Goal: Task Accomplishment & Management: Complete application form

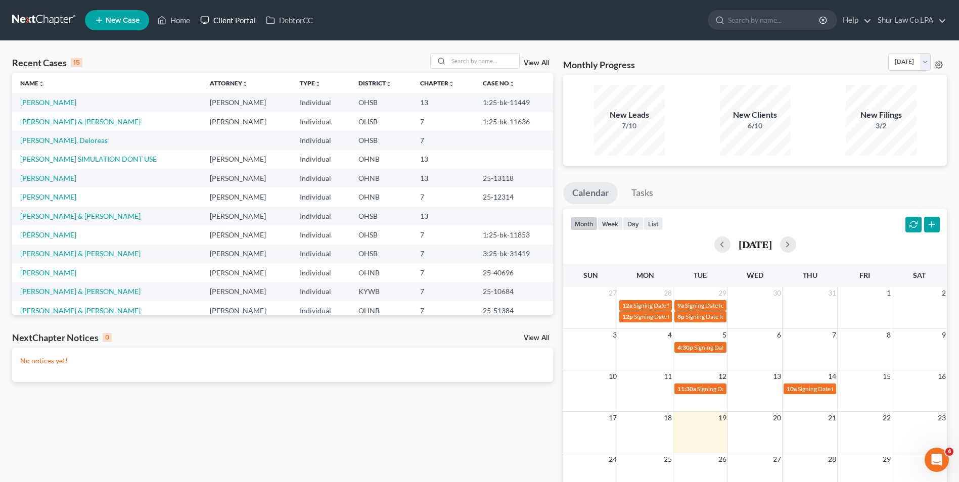
click at [243, 25] on link "Client Portal" at bounding box center [228, 20] width 66 height 18
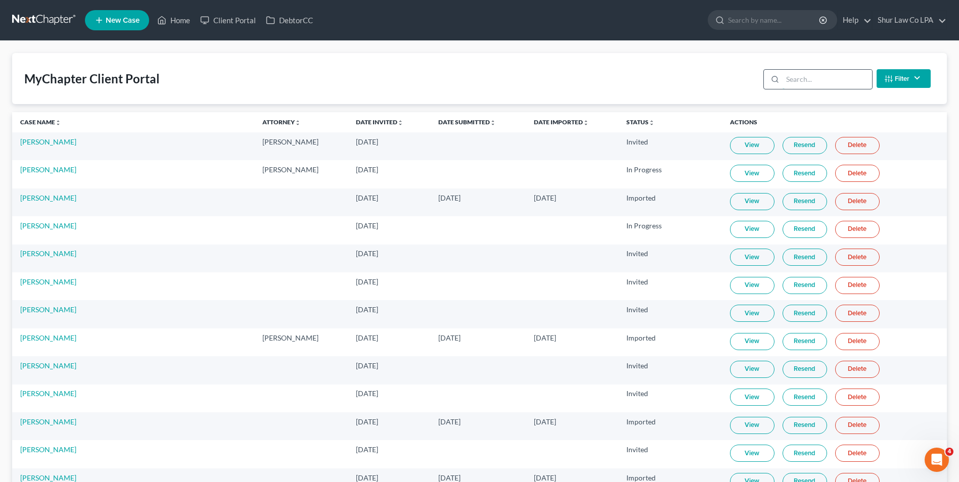
click at [831, 76] on input "search" at bounding box center [826, 79] width 89 height 19
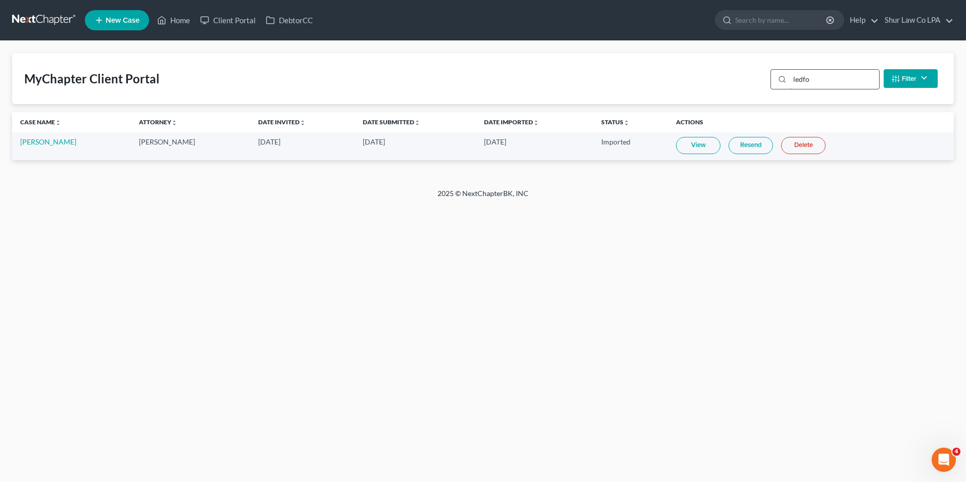
type input "ledfor"
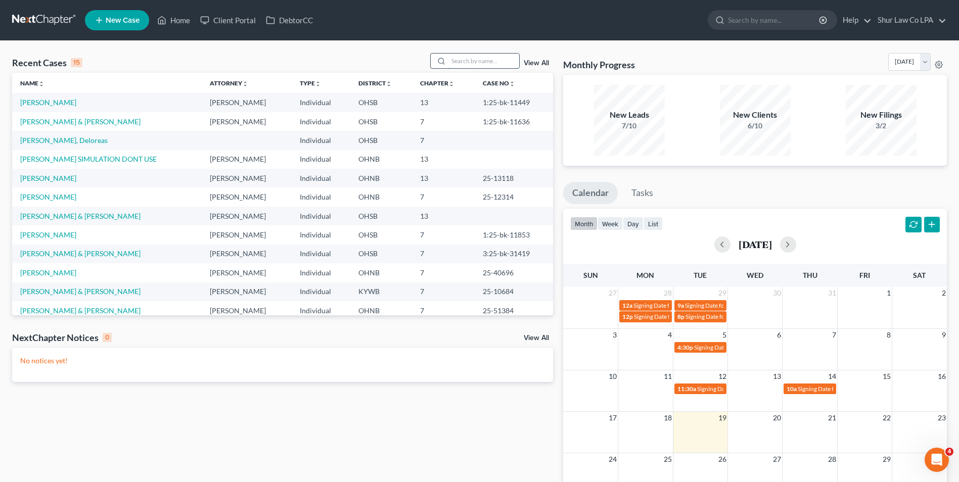
click at [465, 60] on input "search" at bounding box center [483, 61] width 71 height 15
type input "ledford"
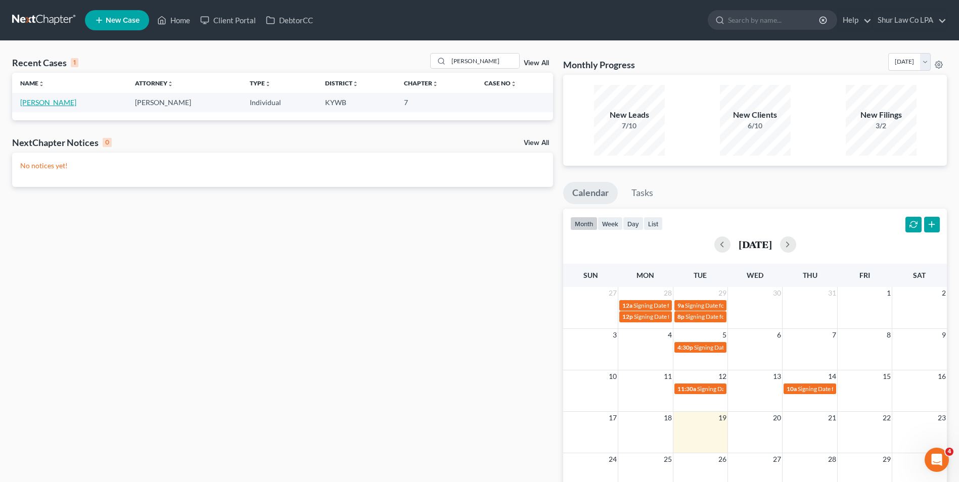
click at [50, 99] on link "Ledford, Anne" at bounding box center [48, 102] width 56 height 9
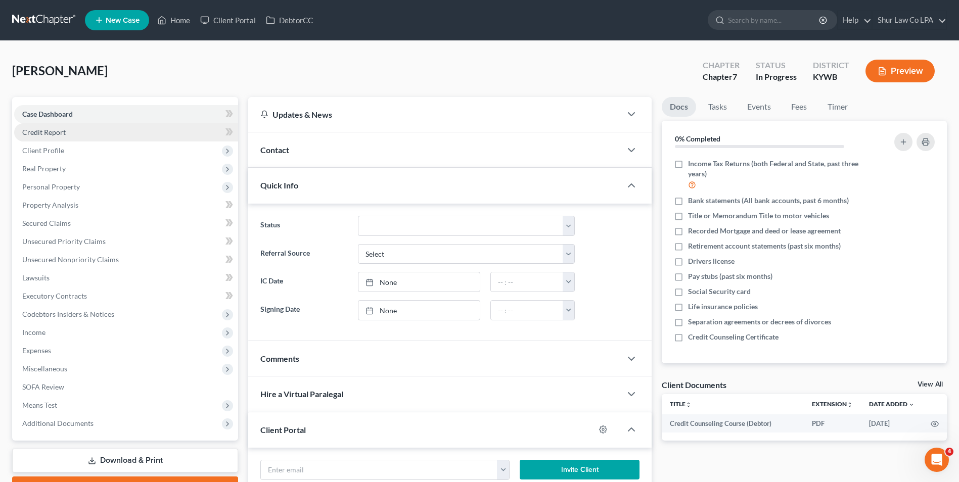
click at [42, 138] on link "Credit Report" at bounding box center [126, 132] width 224 height 18
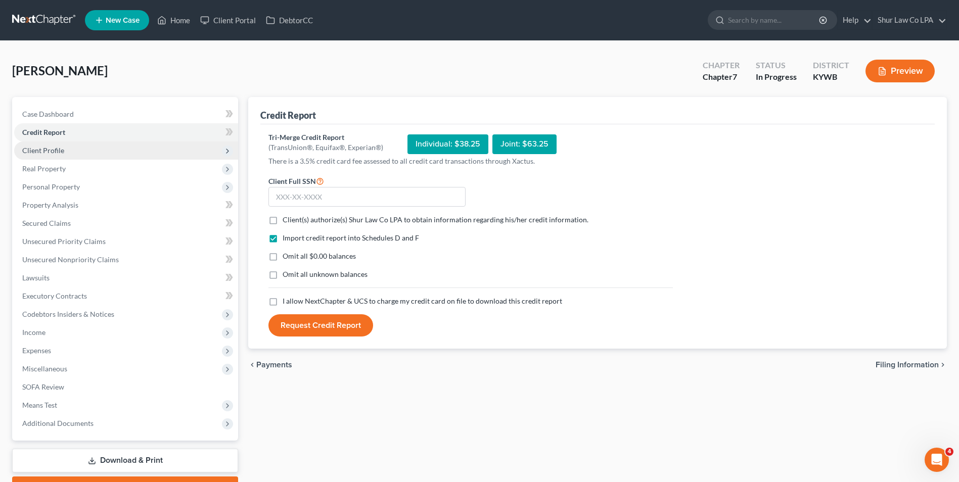
click at [57, 153] on span "Client Profile" at bounding box center [43, 150] width 42 height 9
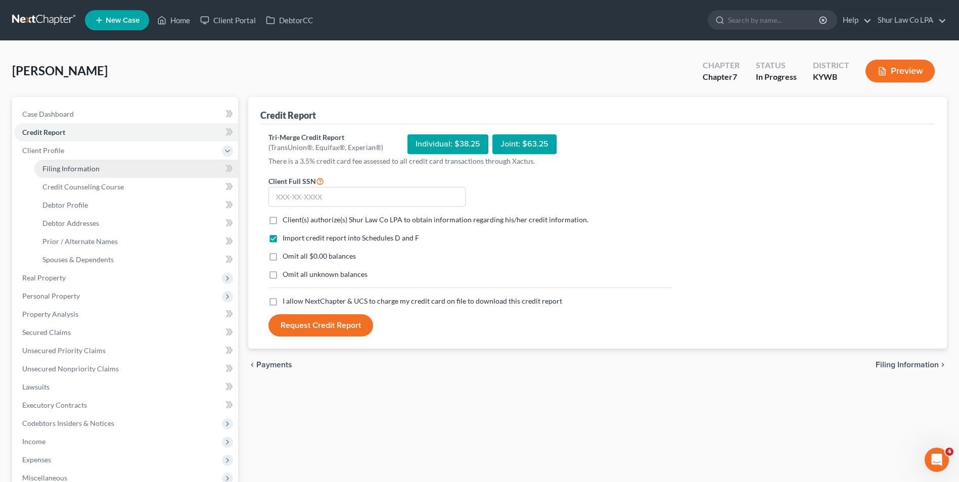
click at [53, 169] on span "Filing Information" at bounding box center [70, 168] width 57 height 9
select select "1"
select select "0"
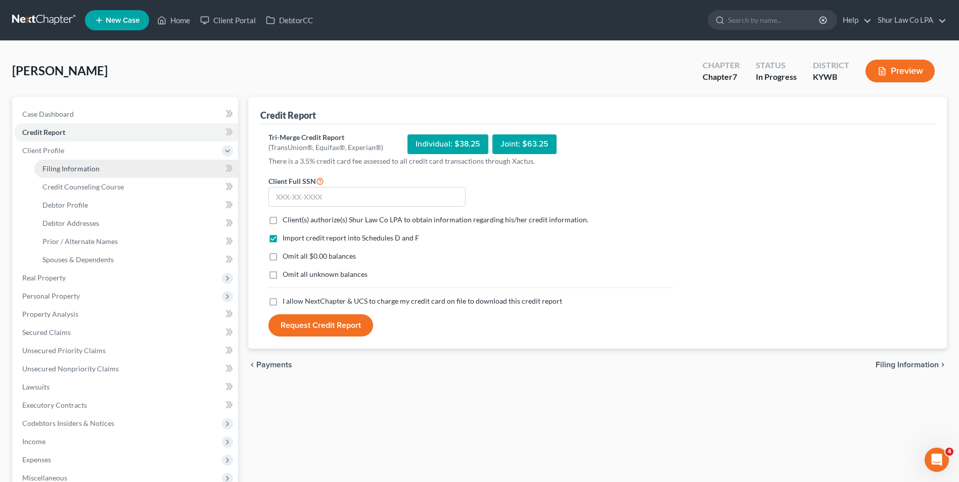
select select "18"
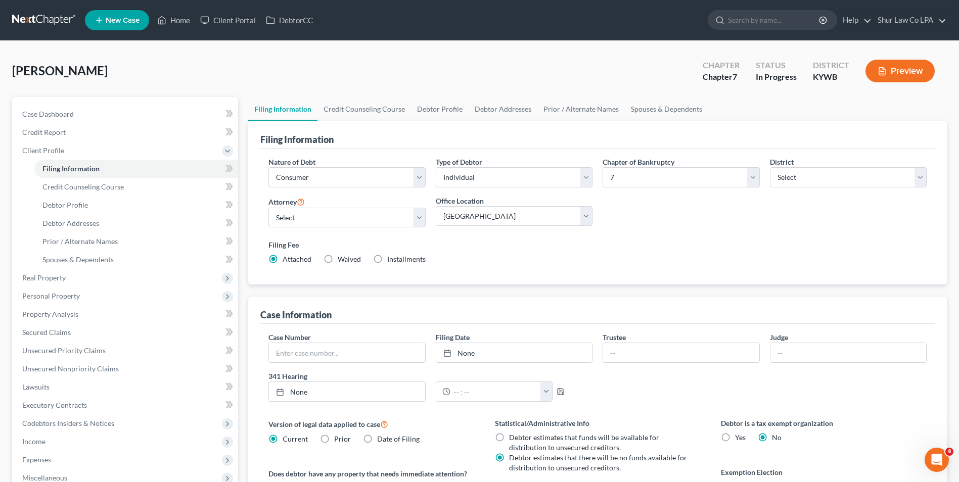
click at [30, 19] on link at bounding box center [44, 20] width 65 height 18
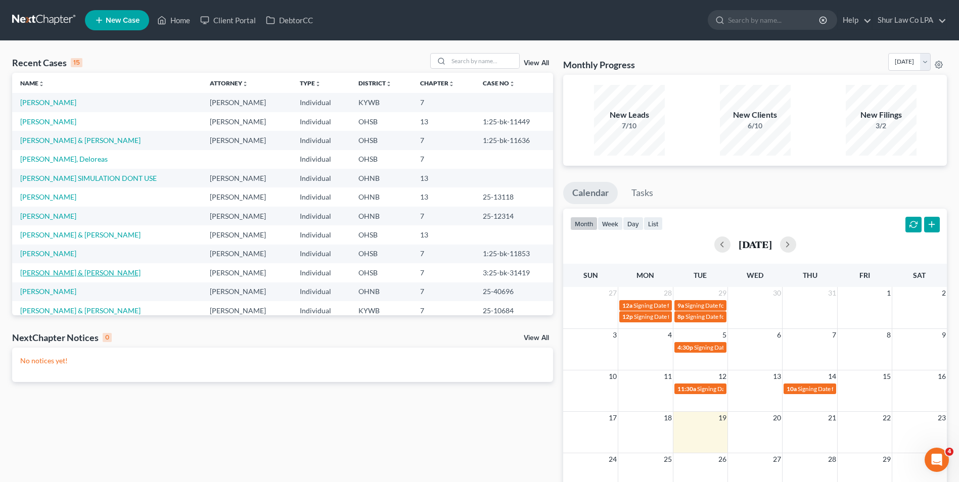
click at [81, 270] on link "Williams, Kenneth & Stacy" at bounding box center [80, 272] width 120 height 9
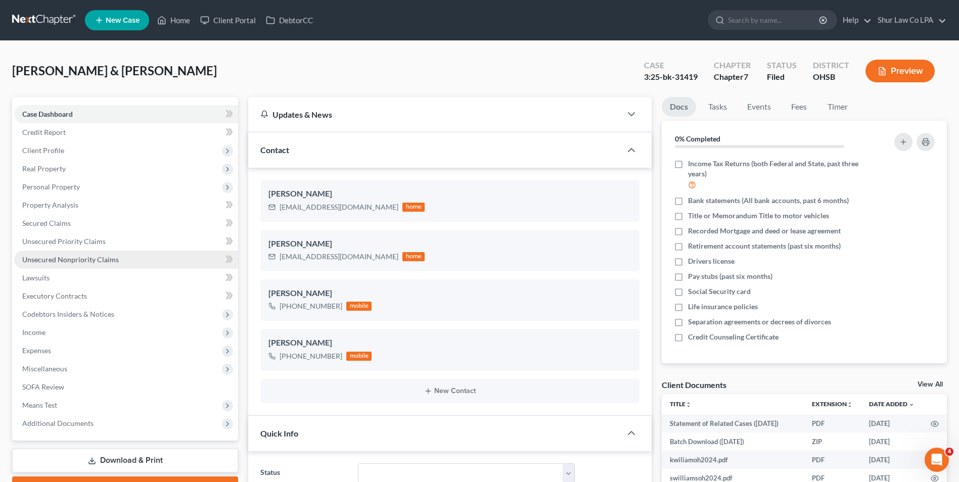
click at [76, 255] on span "Unsecured Nonpriority Claims" at bounding box center [70, 259] width 97 height 9
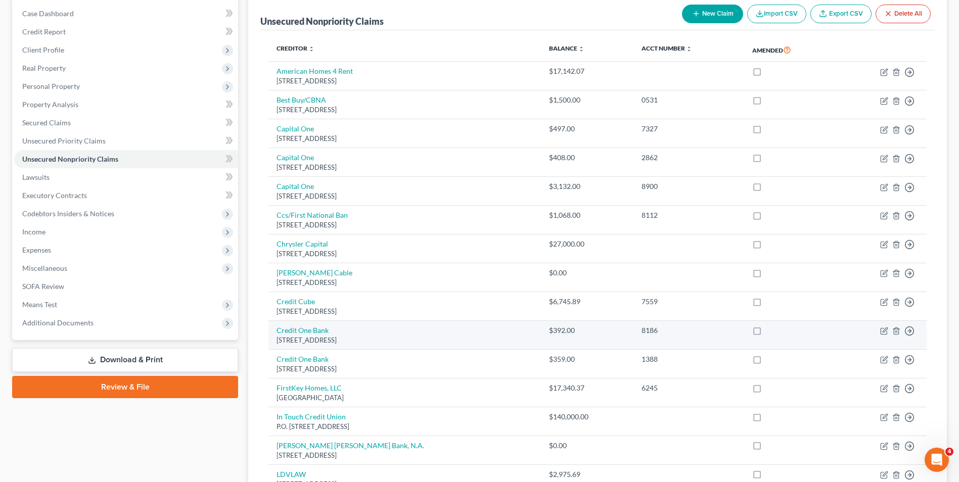
scroll to position [101, 0]
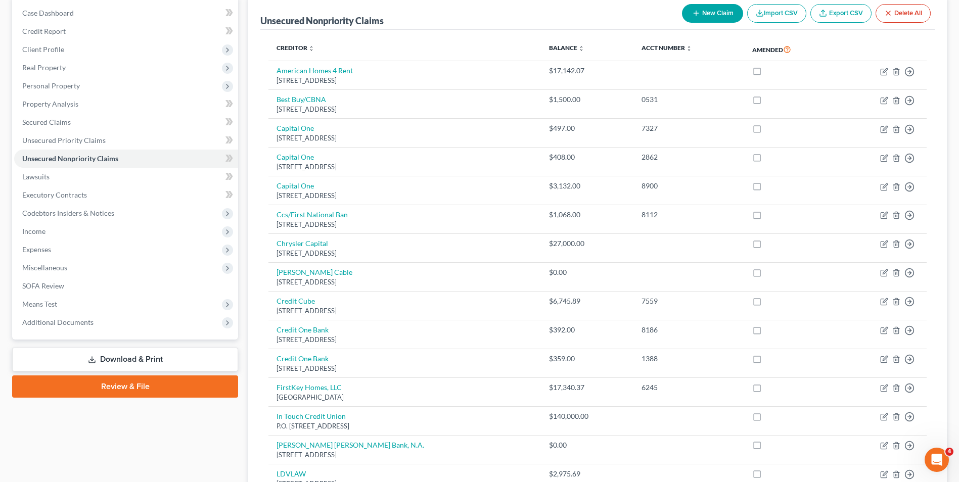
click at [703, 16] on button "New Claim" at bounding box center [712, 13] width 61 height 19
select select "2"
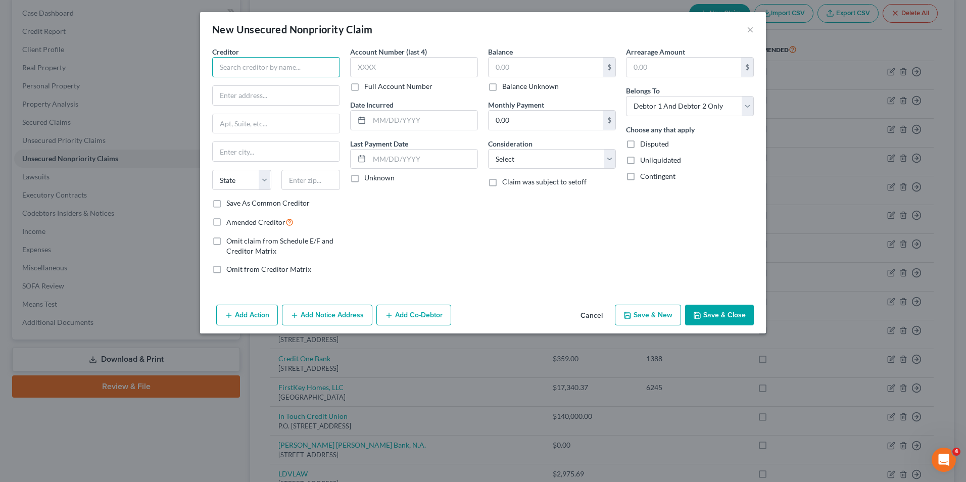
click at [296, 66] on input "text" at bounding box center [276, 67] width 128 height 20
type input "Dayton Childrens"
click at [244, 90] on input "text" at bounding box center [276, 95] width 127 height 19
type input "One Childrens Plaza"
type input "Dayton"
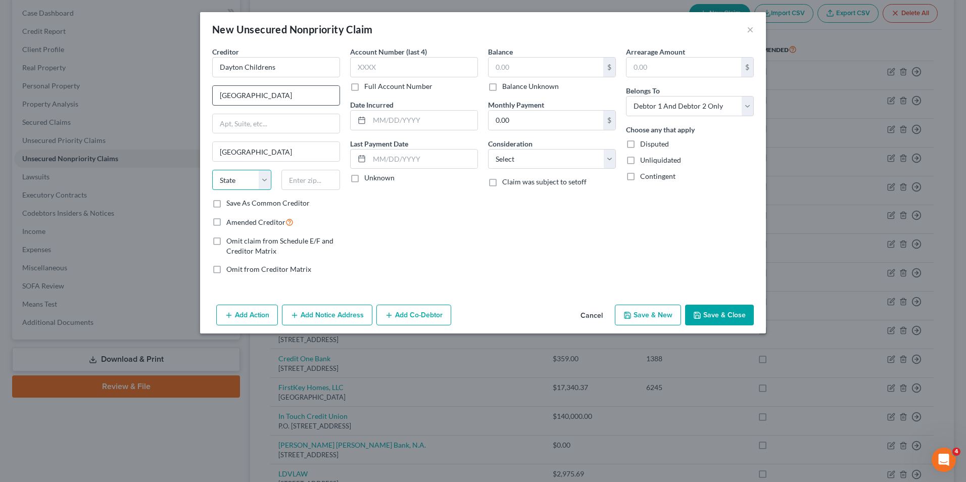
select select "36"
type input "45404"
click at [455, 252] on div "Account Number (last 4) Full Account Number Date Incurred Last Payment Date Unk…" at bounding box center [414, 164] width 138 height 236
drag, startPoint x: 296, startPoint y: 92, endPoint x: 138, endPoint y: 98, distance: 157.7
click at [138, 98] on div "New Unsecured Nonpriority Claim × Creditor * Dayton Childrens One Childrens Pla…" at bounding box center [483, 241] width 966 height 482
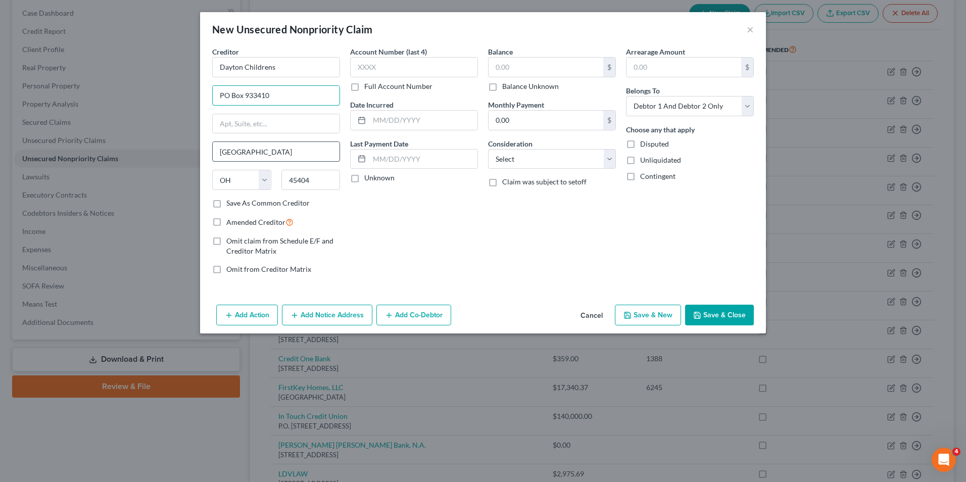
type input "PO Box 933410"
drag, startPoint x: 262, startPoint y: 153, endPoint x: 84, endPoint y: 142, distance: 178.6
click at [84, 142] on div "New Unsecured Nonpriority Claim × Creditor * Dayton Childrens PO Box 933410 Day…" at bounding box center [483, 241] width 966 height 482
type input "Cleveland"
type input "44193-0039"
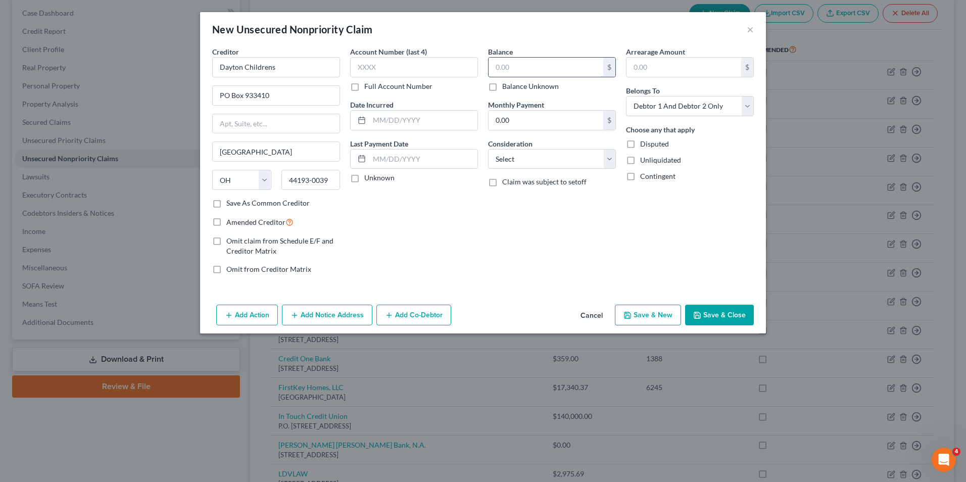
click at [502, 67] on input "text" at bounding box center [546, 67] width 115 height 19
type input "439.19"
click at [609, 162] on select "Select Cable / Satellite Services Collection Agency Credit Card Debt Debt Couns…" at bounding box center [552, 159] width 128 height 20
select select "9"
click at [488, 149] on select "Select Cable / Satellite Services Collection Agency Credit Card Debt Debt Couns…" at bounding box center [552, 159] width 128 height 20
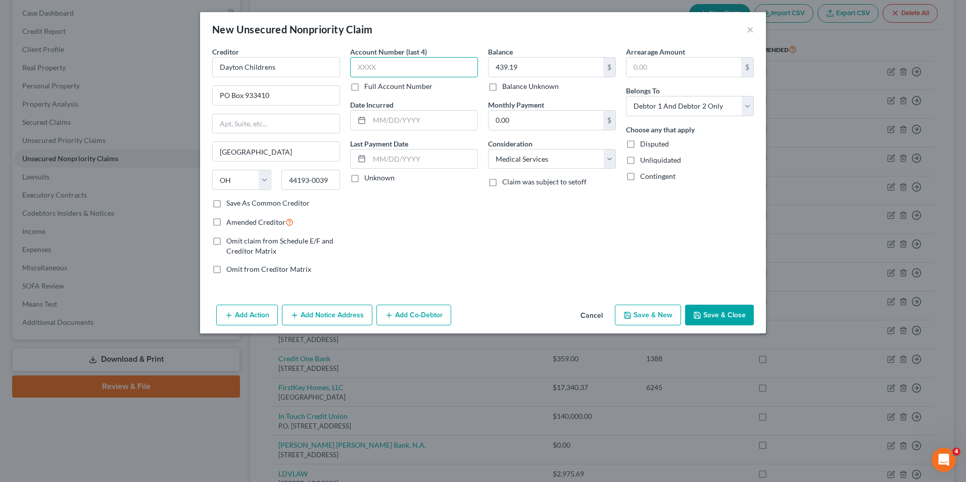
click at [422, 64] on input "text" at bounding box center [414, 67] width 128 height 20
type input "6903"
click at [395, 117] on input "text" at bounding box center [423, 120] width 108 height 19
click at [398, 187] on div "Account Number (last 4) 6903 Full Account Number Date Incurred 04/03 Last Payme…" at bounding box center [414, 164] width 138 height 236
click at [415, 124] on input "04/03" at bounding box center [423, 120] width 108 height 19
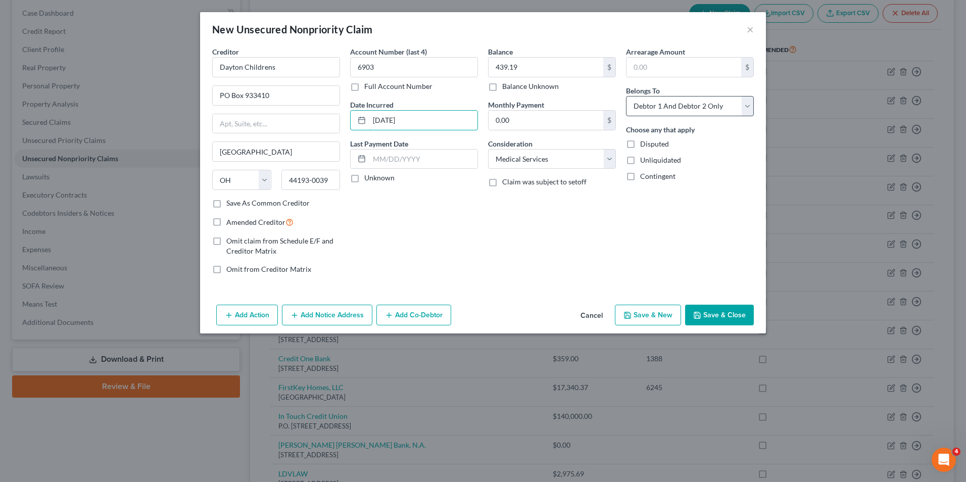
type input "04/03/2025"
click at [748, 105] on select "Select Debtor 1 Only Debtor 2 Only Debtor 1 And Debtor 2 Only At Least One Of T…" at bounding box center [690, 106] width 128 height 20
select select "0"
click at [626, 96] on select "Select Debtor 1 Only Debtor 2 Only Debtor 1 And Debtor 2 Only At Least One Of T…" at bounding box center [690, 106] width 128 height 20
click at [737, 317] on button "Save & Close" at bounding box center [719, 315] width 69 height 21
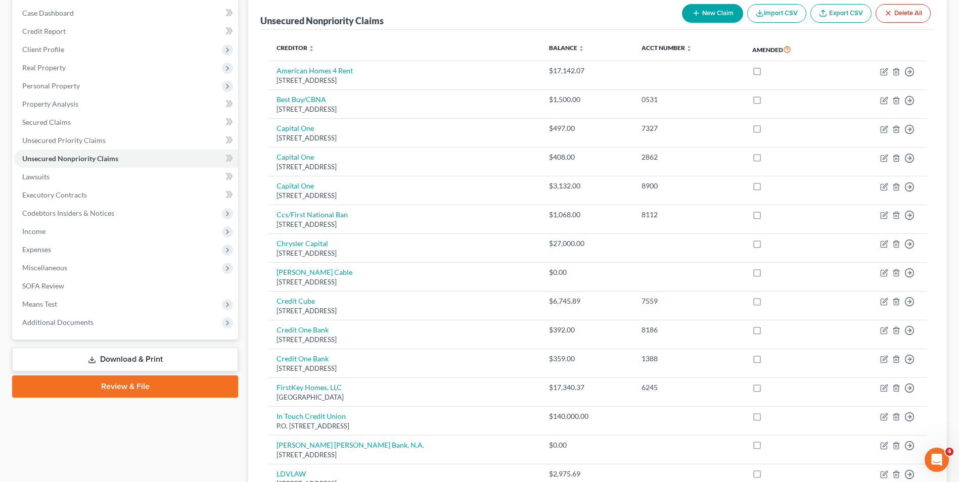
click at [724, 14] on button "New Claim" at bounding box center [712, 13] width 61 height 19
select select "2"
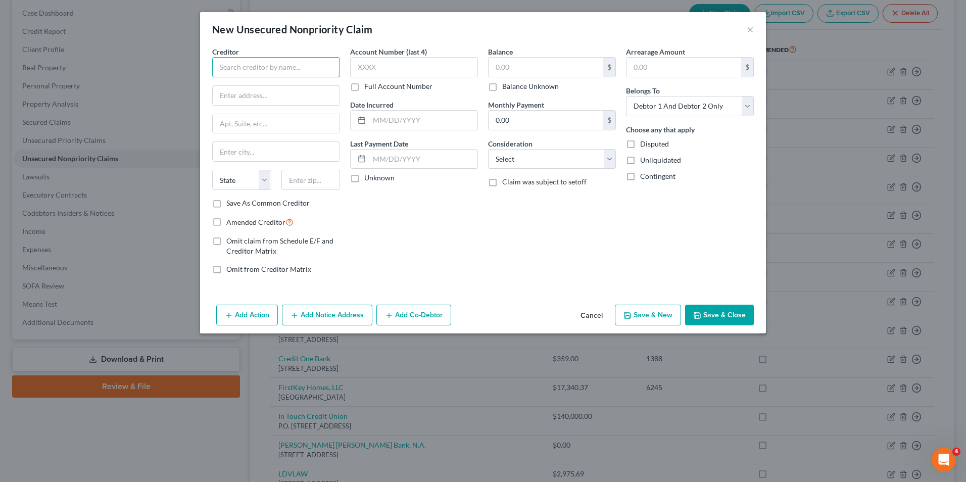
click at [310, 69] on input "text" at bounding box center [276, 67] width 128 height 20
type input "Athletico Physical Therapy"
click at [608, 164] on select "Select Cable / Satellite Services Collection Agency Credit Card Debt Debt Couns…" at bounding box center [552, 159] width 128 height 20
select select "9"
click at [488, 149] on select "Select Cable / Satellite Services Collection Agency Credit Card Debt Debt Couns…" at bounding box center [552, 159] width 128 height 20
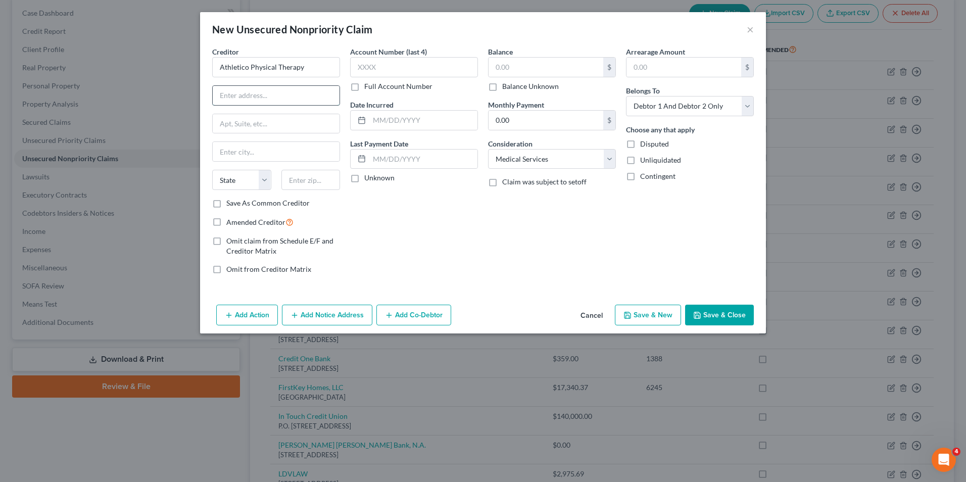
click at [289, 99] on input "text" at bounding box center [276, 95] width 127 height 19
click at [420, 67] on input "text" at bounding box center [414, 67] width 128 height 20
type input "5599"
click at [536, 64] on input "text" at bounding box center [546, 67] width 115 height 19
type input "30"
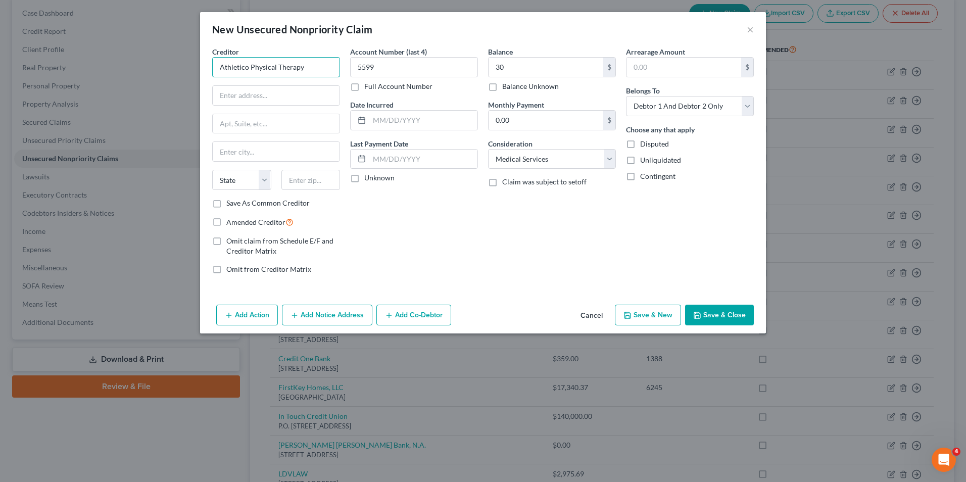
drag, startPoint x: 311, startPoint y: 64, endPoint x: 250, endPoint y: 63, distance: 61.1
click at [250, 63] on input "Athletico Physical Therapy" at bounding box center [276, 67] width 128 height 20
click at [261, 66] on input "Athletico LRD" at bounding box center [276, 67] width 128 height 20
type input "Athletico LTD"
click at [270, 101] on input "text" at bounding box center [276, 95] width 127 height 19
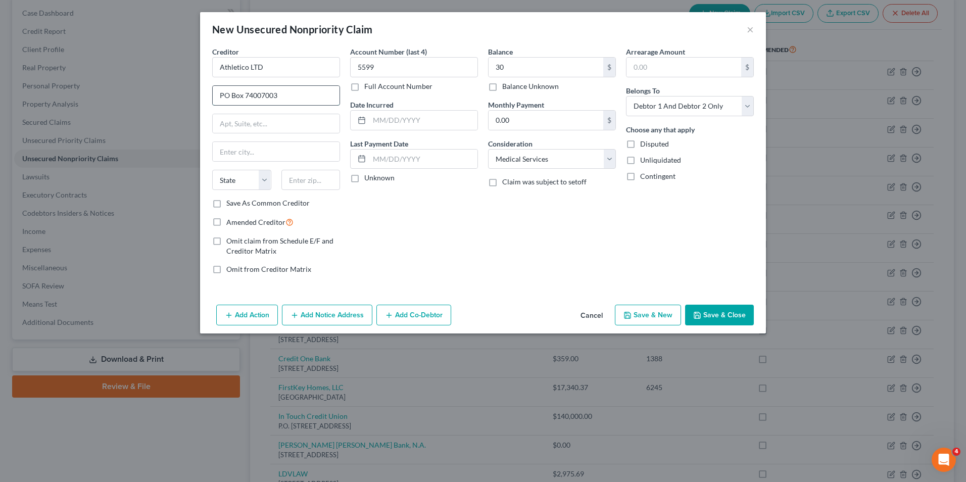
type input "PO Box 74007003"
type input "Chicago"
select select "14"
type input "60674-7003"
click at [429, 123] on input "text" at bounding box center [423, 120] width 108 height 19
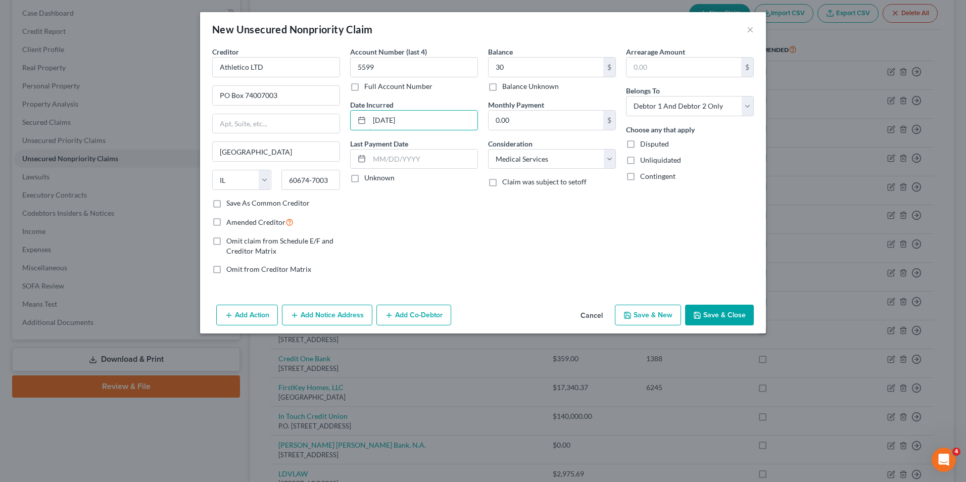
type input "04/22/2025"
click at [434, 222] on div "Account Number (last 4) 5599 Full Account Number Date Incurred 04/22/2025 Last …" at bounding box center [414, 164] width 138 height 236
click at [748, 106] on select "Select Debtor 1 Only Debtor 2 Only Debtor 1 And Debtor 2 Only At Least One Of T…" at bounding box center [690, 106] width 128 height 20
select select "0"
click at [626, 96] on select "Select Debtor 1 Only Debtor 2 Only Debtor 1 And Debtor 2 Only At Least One Of T…" at bounding box center [690, 106] width 128 height 20
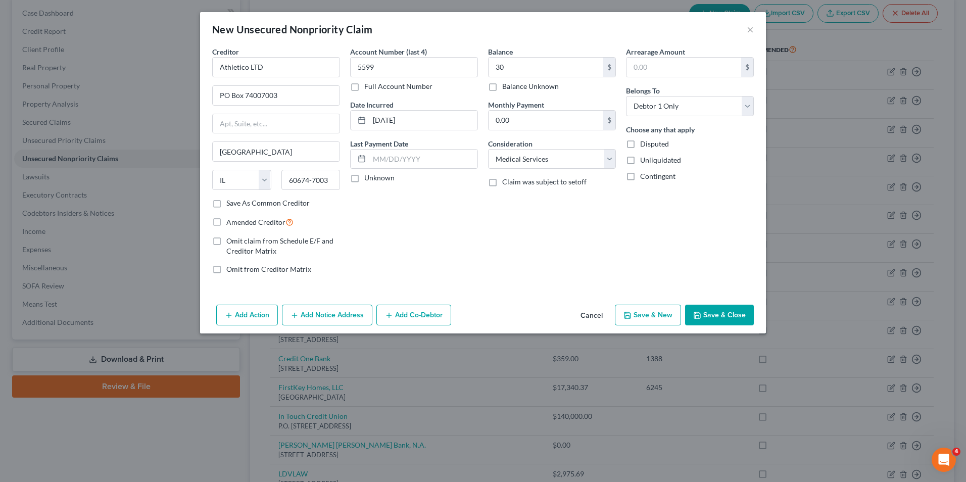
click at [714, 309] on button "Save & Close" at bounding box center [719, 315] width 69 height 21
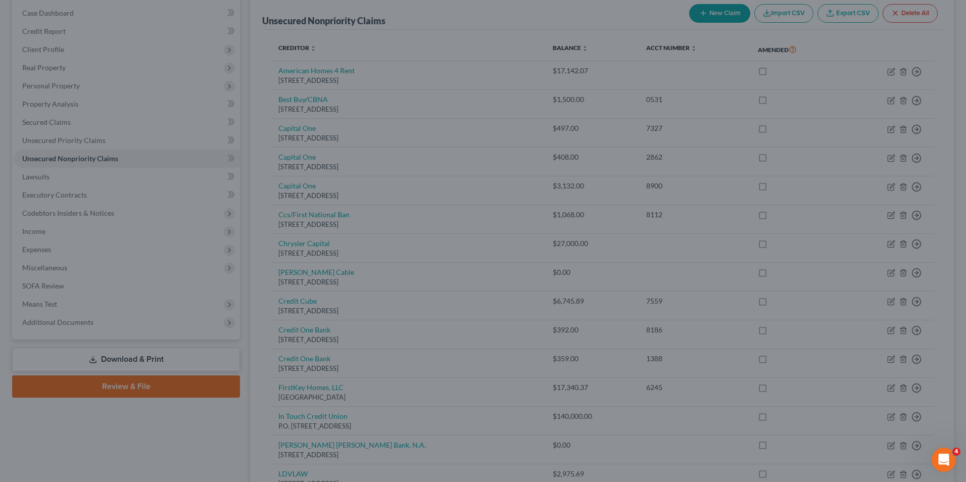
type input "30.00"
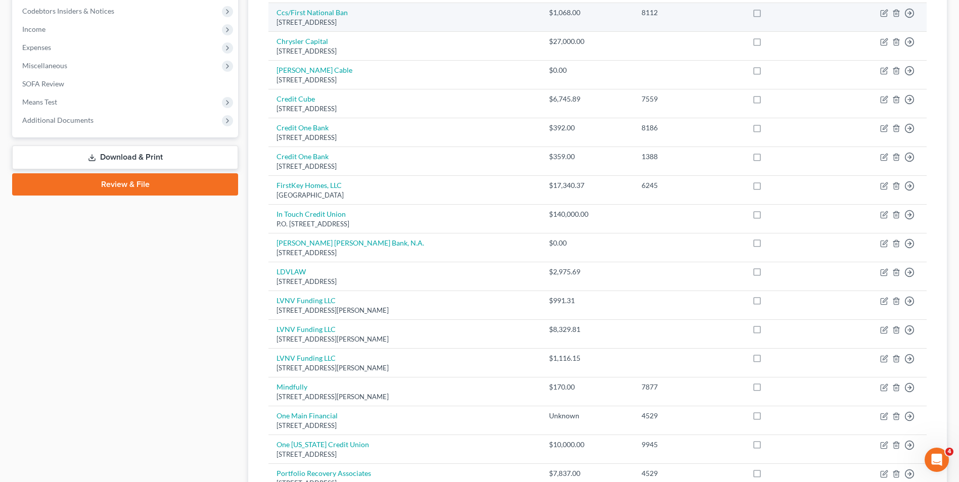
scroll to position [404, 0]
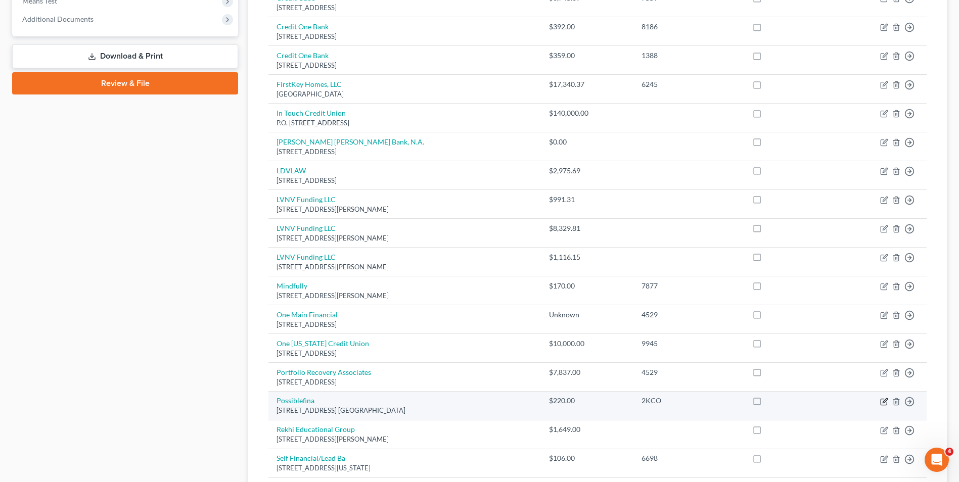
click at [882, 401] on icon "button" at bounding box center [884, 402] width 8 height 8
select select "50"
select select "10"
select select "0"
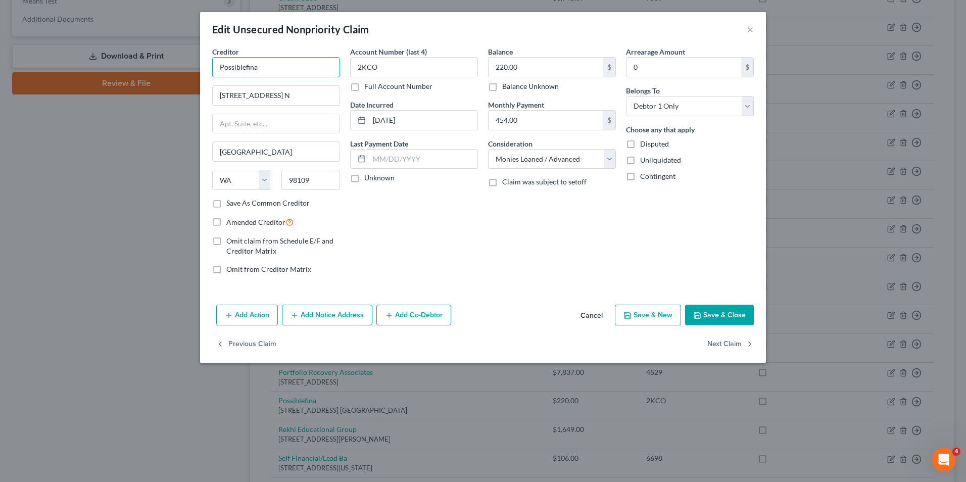
drag, startPoint x: 279, startPoint y: 61, endPoint x: 42, endPoint y: 59, distance: 237.0
click at [42, 59] on div "Edit Unsecured Nonpriority Claim × Creditor * Possiblefina 500 Yale Ave. N Seat…" at bounding box center [483, 241] width 966 height 482
type input "Possible Finance"
click at [146, 94] on div "Edit Unsecured Nonpriority Claim × Creditor * Possible Finance 500 Yale Ave. N …" at bounding box center [483, 241] width 966 height 482
drag, startPoint x: 146, startPoint y: 94, endPoint x: 470, endPoint y: 252, distance: 360.0
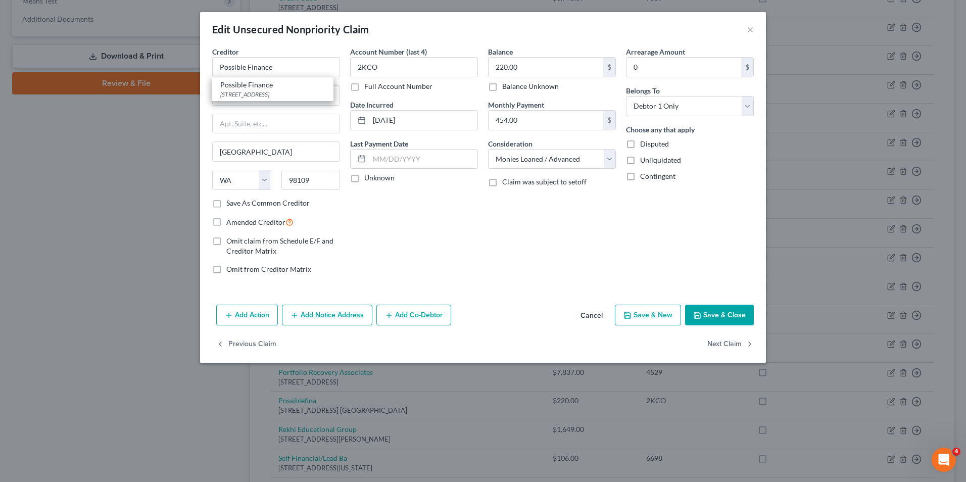
click at [470, 252] on div "Account Number (last 4) 2KCO Full Account Number Date Incurred 03-24-2025 Last …" at bounding box center [414, 164] width 138 height 236
click at [382, 212] on div "Account Number (last 4) 2KCO Full Account Number Date Incurred 03-24-2025 Last …" at bounding box center [414, 164] width 138 height 236
click at [376, 33] on div "Edit Unsecured Nonpriority Claim ×" at bounding box center [483, 29] width 566 height 34
click at [303, 90] on div "2231 1st Avenue Suite B, Seattle, WA 98121" at bounding box center [272, 94] width 105 height 9
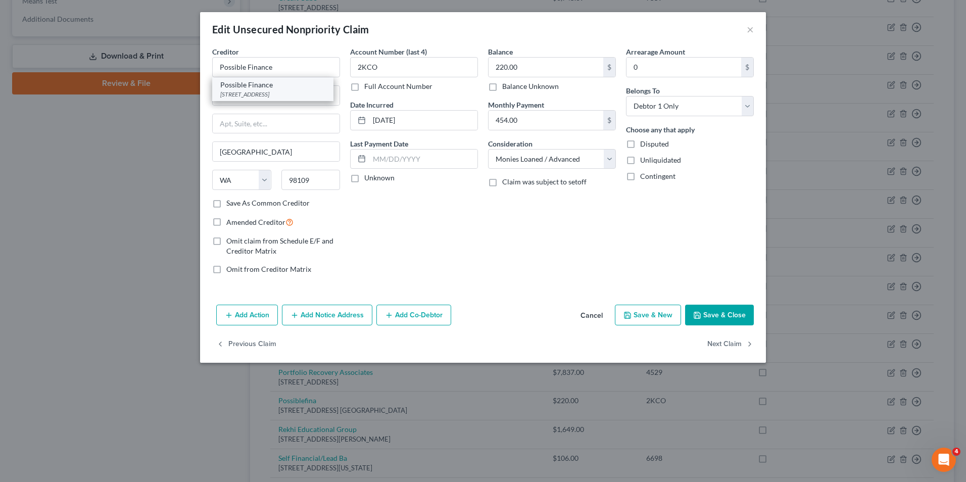
type input "2231 1st Avenue"
type input "Suite B"
type input "98121"
drag, startPoint x: 296, startPoint y: 99, endPoint x: 134, endPoint y: 81, distance: 162.1
click at [134, 81] on div "Edit Unsecured Nonpriority Claim × Creditor * Possible Finance 2231 1st Avenue …" at bounding box center [483, 241] width 966 height 482
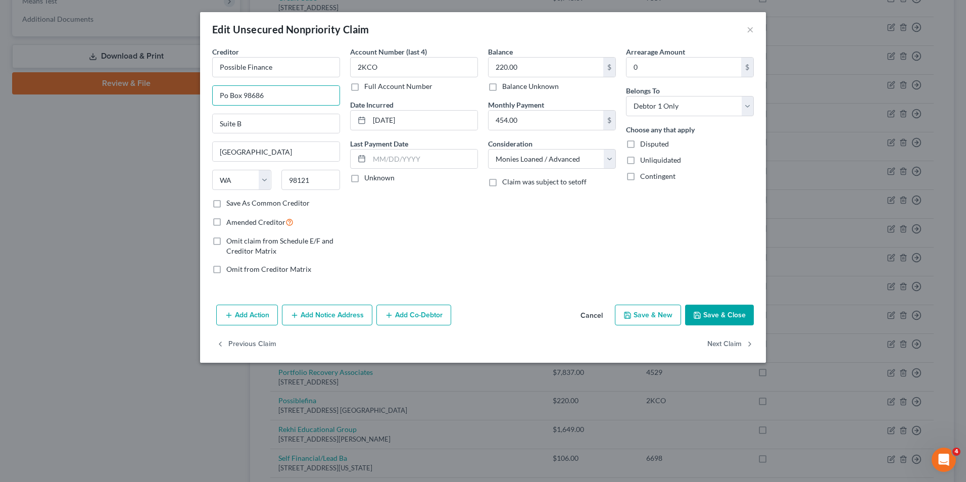
type input "Po Box 98686"
type input "Las Vegas"
select select "31"
type input "89193"
click at [721, 317] on button "Save & Close" at bounding box center [719, 315] width 69 height 21
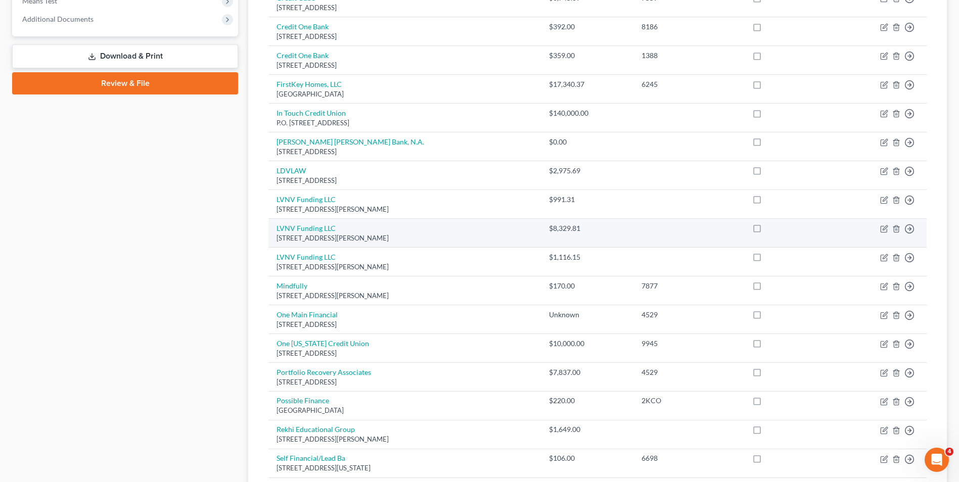
scroll to position [0, 0]
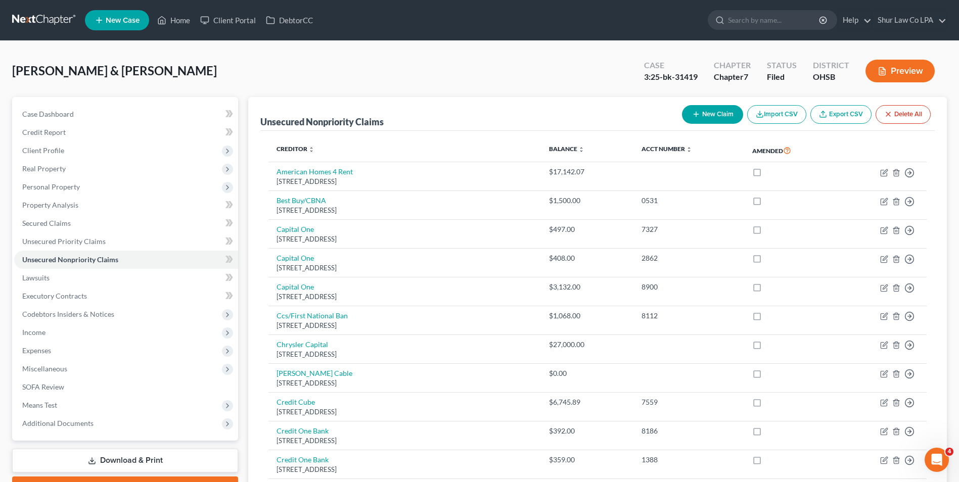
click at [722, 115] on button "New Claim" at bounding box center [712, 114] width 61 height 19
select select "2"
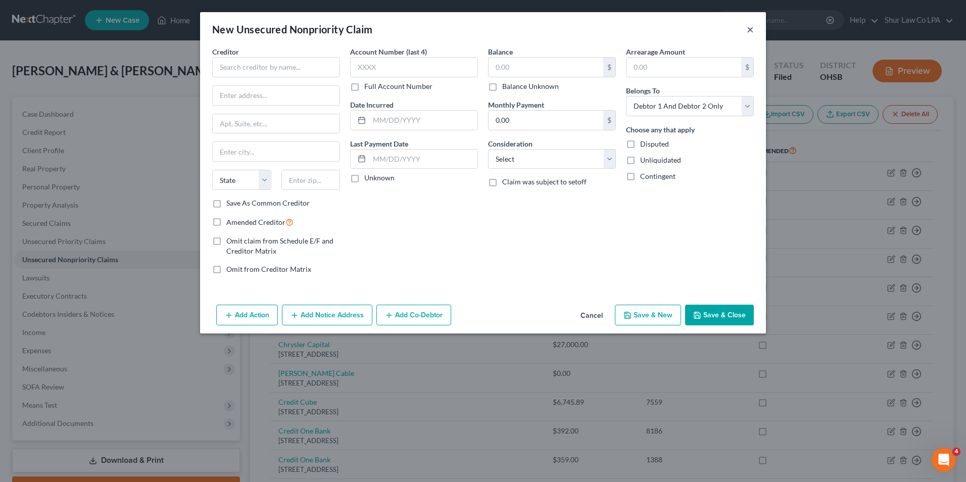
click at [751, 27] on button "×" at bounding box center [750, 29] width 7 height 12
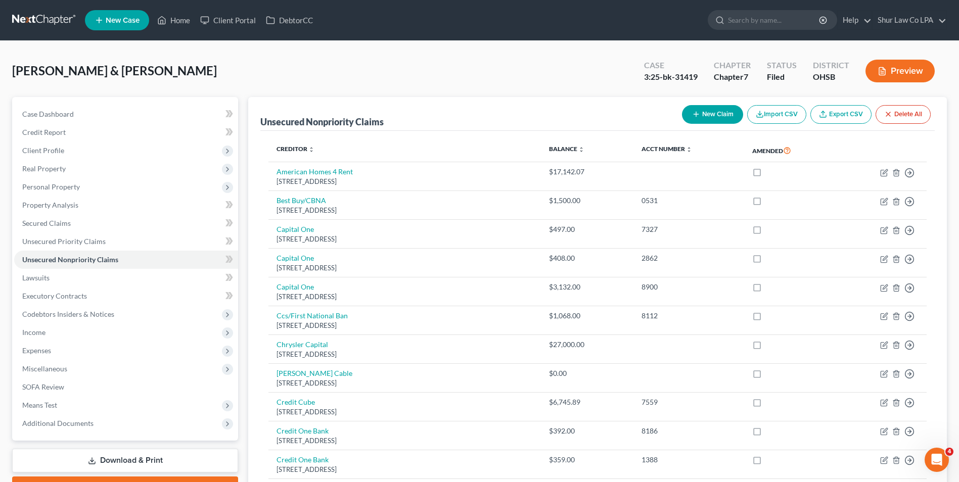
click at [701, 113] on button "New Claim" at bounding box center [712, 114] width 61 height 19
select select "2"
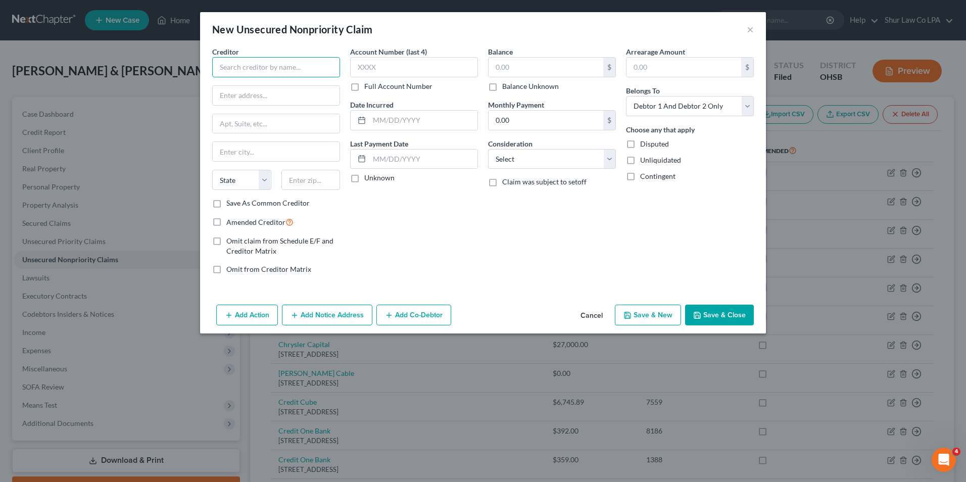
click at [272, 65] on input "text" at bounding box center [276, 67] width 128 height 20
type input "Premier Health"
click at [375, 62] on input "text" at bounding box center [414, 67] width 128 height 20
type input "4373"
click at [548, 63] on input "text" at bounding box center [546, 67] width 115 height 19
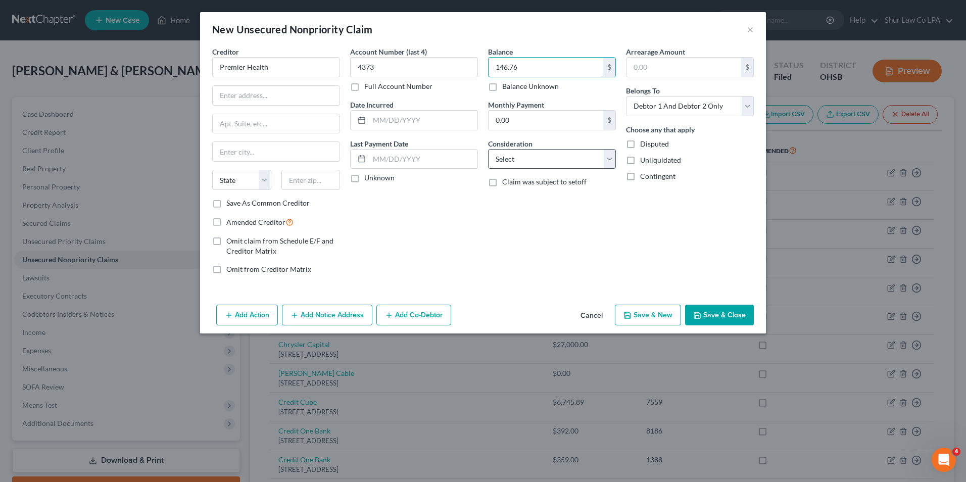
type input "146.76"
click at [532, 150] on select "Select Cable / Satellite Services Collection Agency Credit Card Debt Debt Couns…" at bounding box center [552, 159] width 128 height 20
select select "9"
click at [488, 149] on select "Select Cable / Satellite Services Collection Agency Credit Card Debt Debt Couns…" at bounding box center [552, 159] width 128 height 20
click at [306, 100] on input "text" at bounding box center [276, 95] width 127 height 19
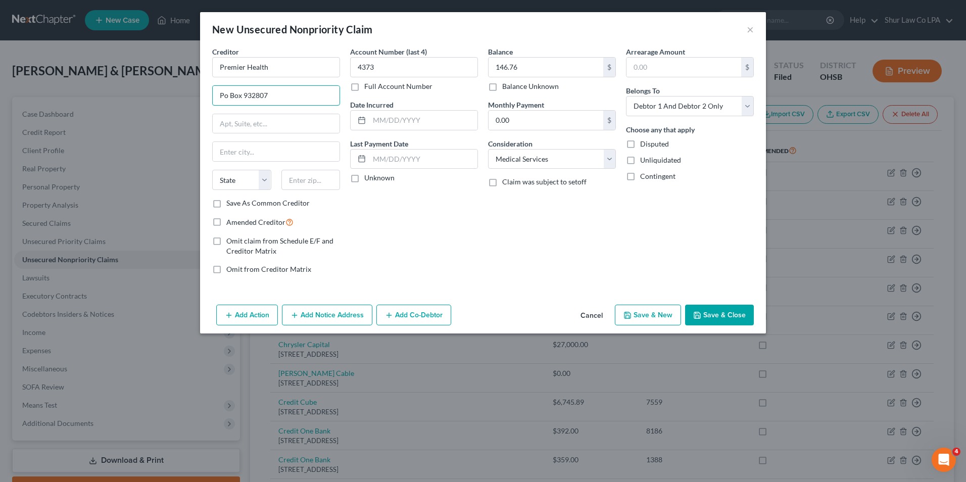
type input "Po Box 932807"
type input "/"
type input "Cleveland"
select select "36"
type input "44193-2807"
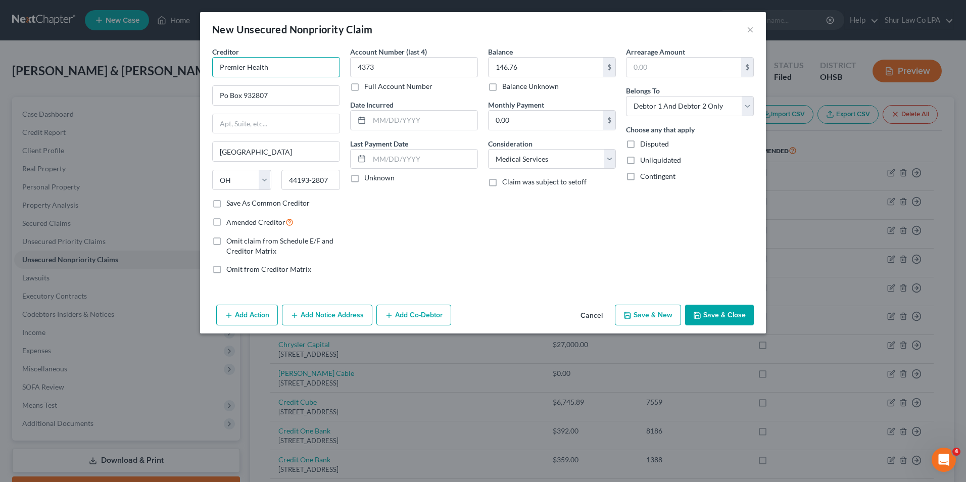
click at [311, 69] on input "Premier Health" at bounding box center [276, 67] width 128 height 20
type input "UVPC Specialists (Premier Health)"
click at [708, 315] on button "Save & Close" at bounding box center [719, 315] width 69 height 21
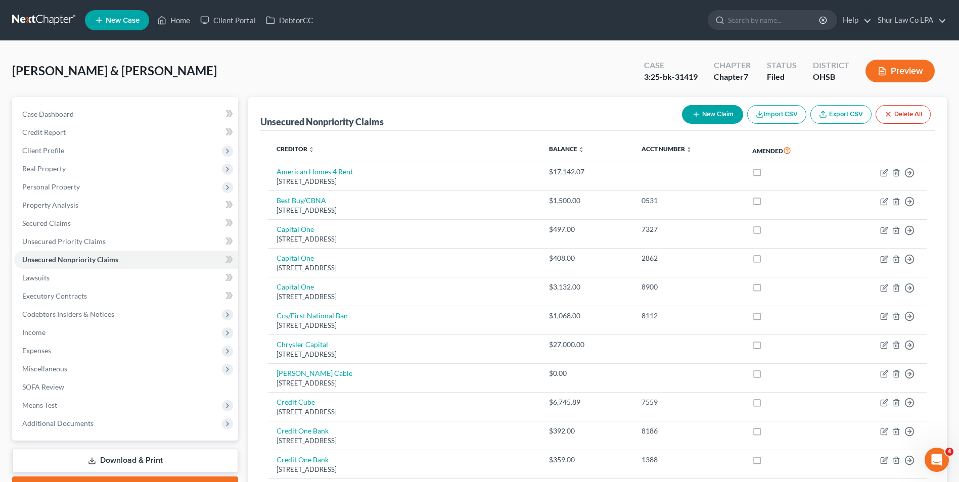
click at [720, 112] on button "New Claim" at bounding box center [712, 114] width 61 height 19
select select "2"
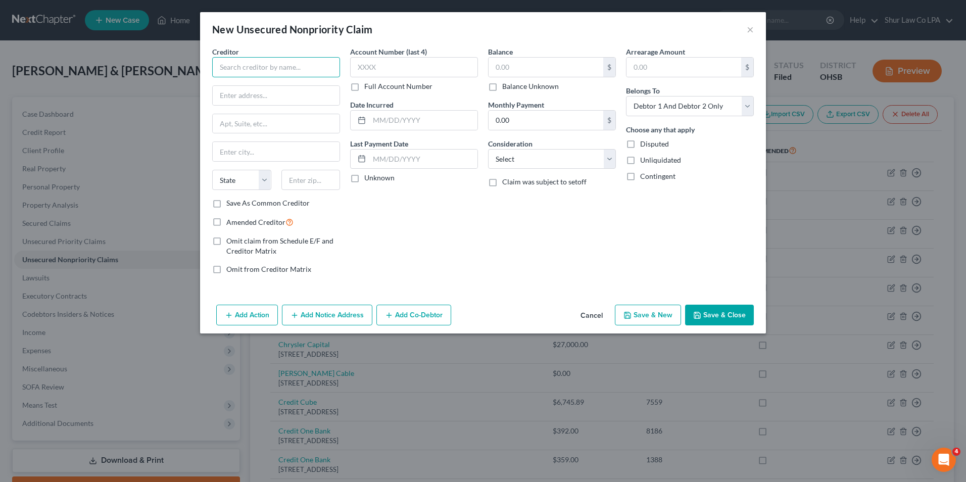
click at [294, 70] on input "text" at bounding box center [276, 67] width 128 height 20
type input "Nevada State Properties"
click at [251, 103] on input "text" at bounding box center [276, 95] width 127 height 19
type input "777 N. Rainbow Blvd #140A"
type input "Las Vegas"
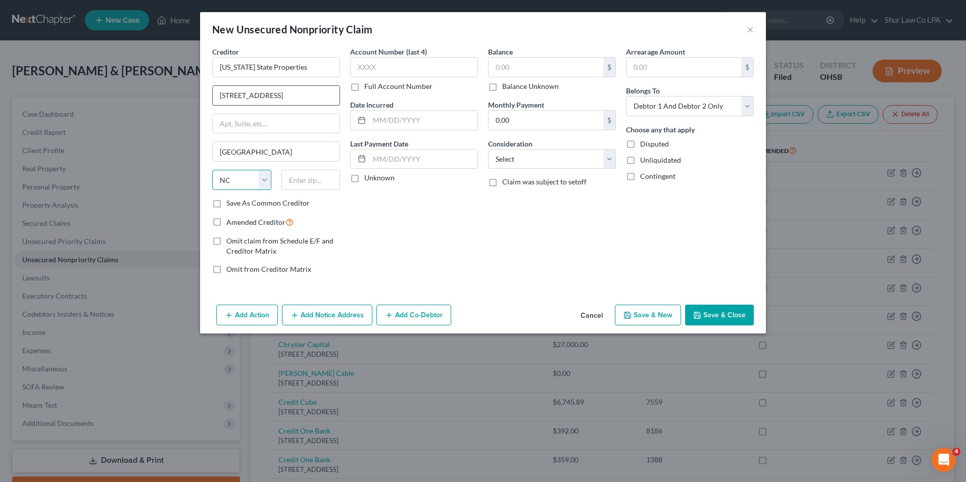
select select "31"
type input "89107"
click at [606, 163] on select "Select Cable / Satellite Services Collection Agency Credit Card Debt Debt Couns…" at bounding box center [552, 159] width 128 height 20
select select "14"
click at [488, 149] on select "Select Cable / Satellite Services Collection Agency Credit Card Debt Debt Couns…" at bounding box center [552, 159] width 128 height 20
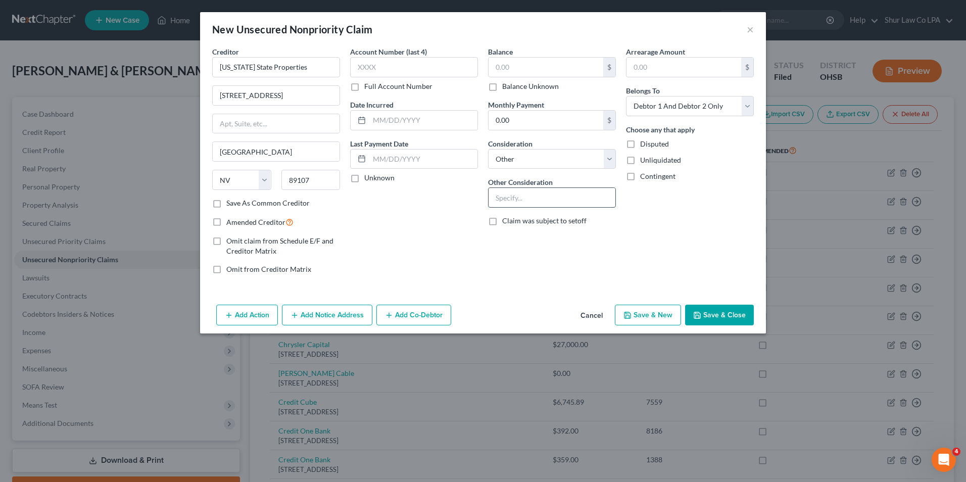
click at [502, 193] on input "text" at bounding box center [552, 197] width 127 height 19
type input "Prior rental"
click at [711, 319] on button "Save & Close" at bounding box center [719, 315] width 69 height 21
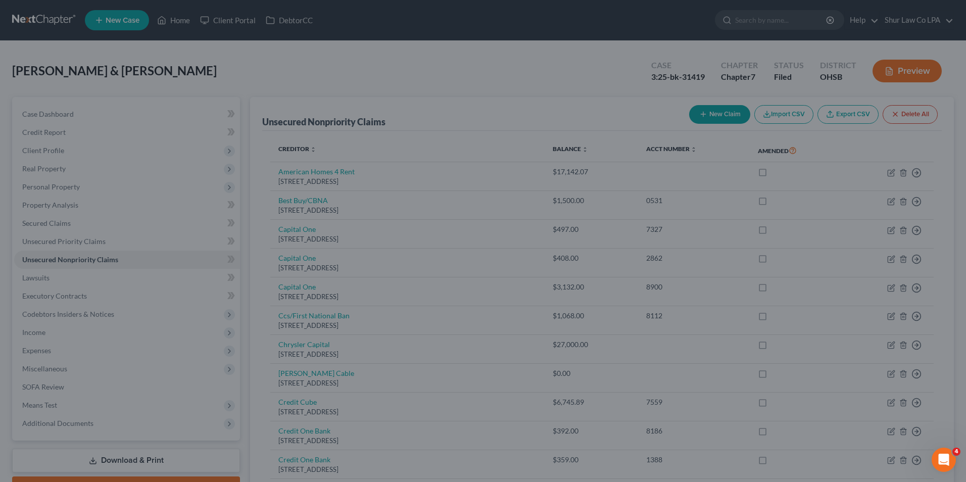
type input "0.00"
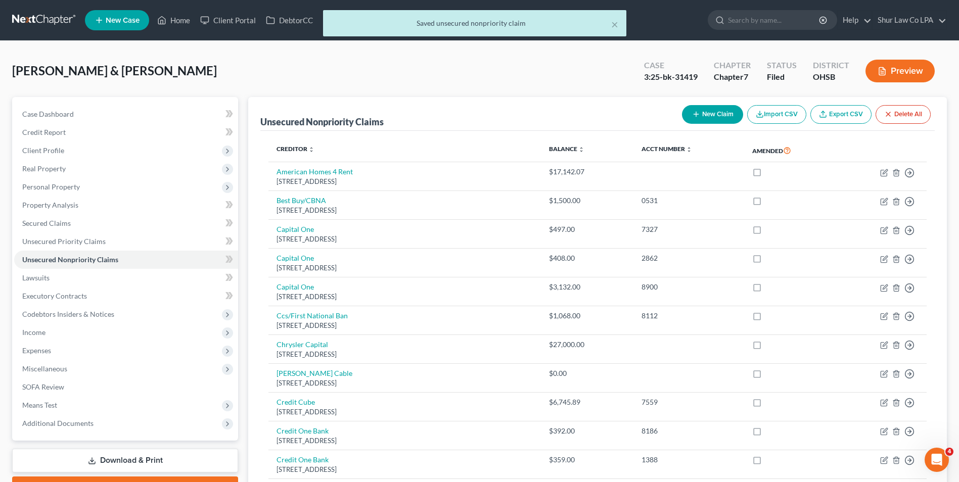
click at [719, 110] on button "New Claim" at bounding box center [712, 114] width 61 height 19
select select "2"
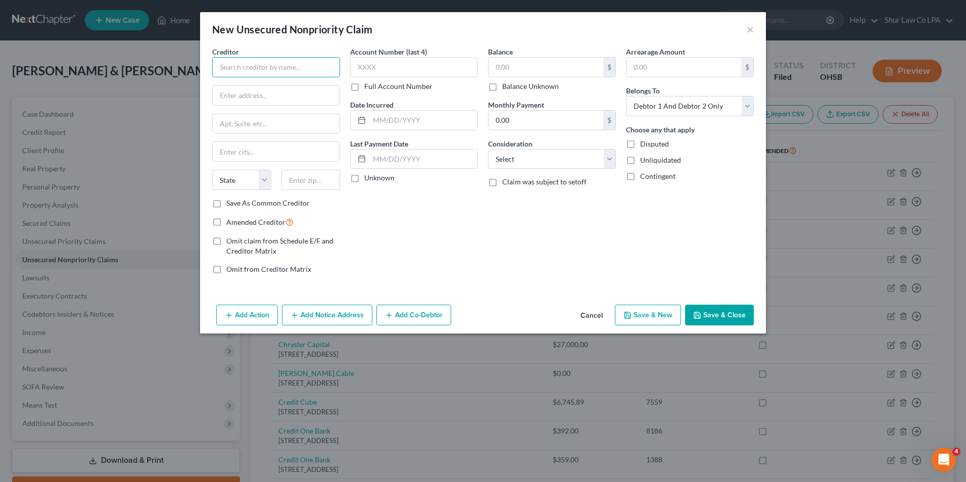
click at [256, 71] on input "text" at bounding box center [276, 67] width 128 height 20
type input "Healthy Smiles Dental Care"
type input "668 Reading Rd."
type input "Ste.1"
type input "Mason"
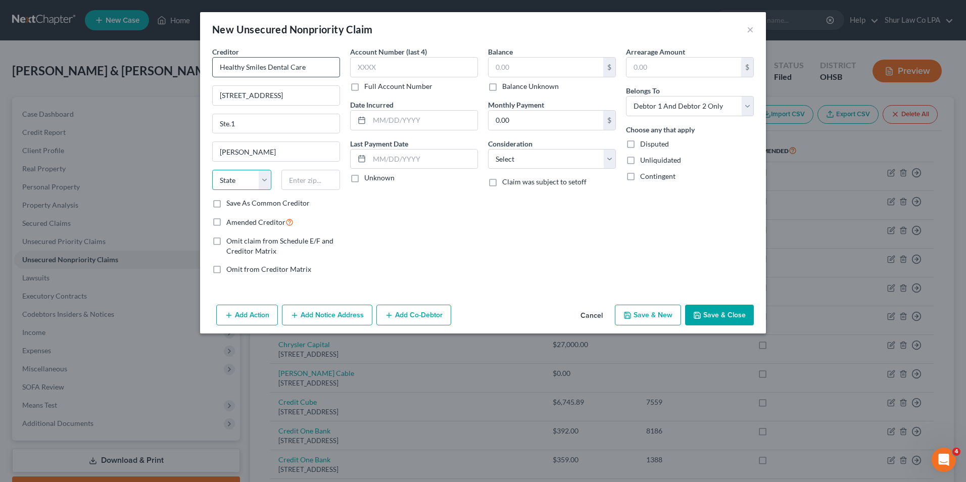
select select "36"
type input "45040"
click at [703, 105] on select "Select Debtor 1 Only Debtor 2 Only Debtor 1 And Debtor 2 Only At Least One Of T…" at bounding box center [690, 106] width 128 height 20
select select "0"
click at [626, 96] on select "Select Debtor 1 Only Debtor 2 Only Debtor 1 And Debtor 2 Only At Least One Of T…" at bounding box center [690, 106] width 128 height 20
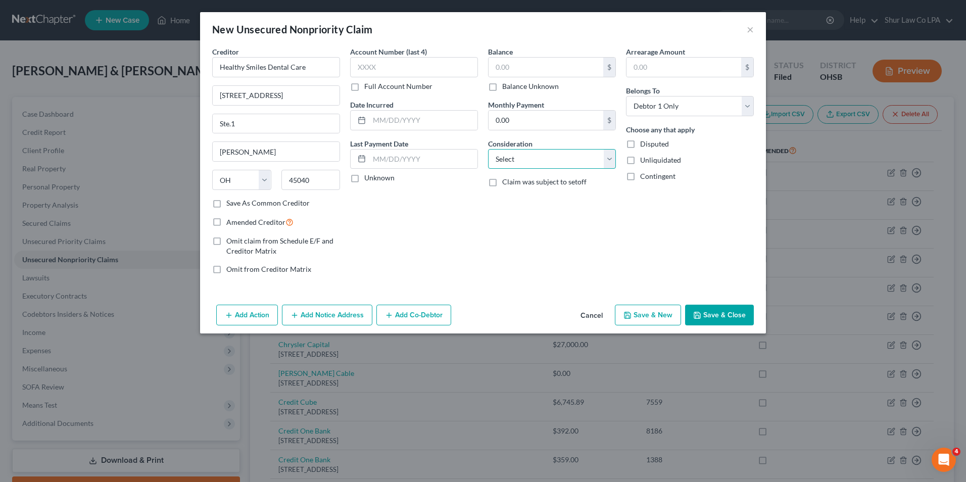
click at [561, 159] on select "Select Cable / Satellite Services Collection Agency Credit Card Debt Debt Couns…" at bounding box center [552, 159] width 128 height 20
select select "9"
click at [488, 149] on select "Select Cable / Satellite Services Collection Agency Credit Card Debt Debt Couns…" at bounding box center [552, 159] width 128 height 20
click at [406, 125] on input "text" at bounding box center [423, 120] width 108 height 19
type input "02/01/2025"
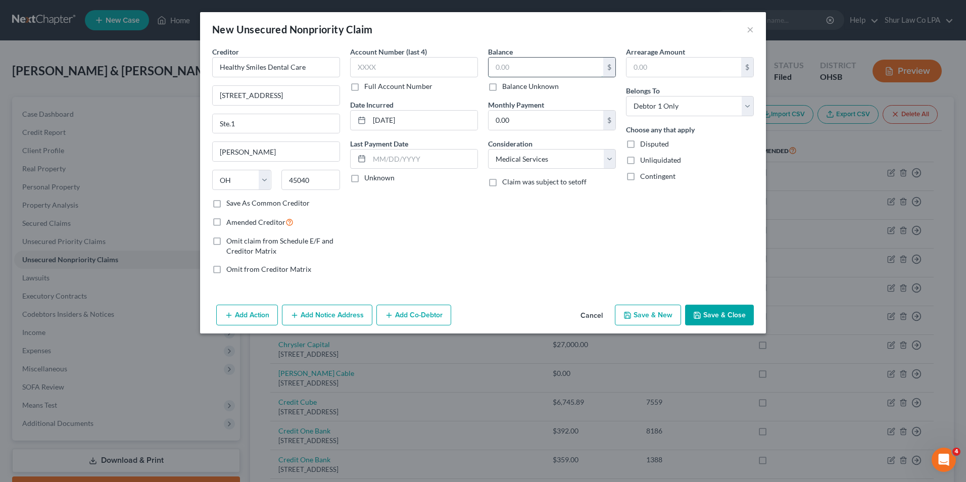
click at [552, 70] on input "text" at bounding box center [546, 67] width 115 height 19
type input "189"
click at [540, 225] on div "Balance 189.00 $ Balance Unknown Balance Undetermined 189 $ Balance Unknown Mon…" at bounding box center [552, 164] width 138 height 236
click at [713, 318] on button "Save & Close" at bounding box center [719, 315] width 69 height 21
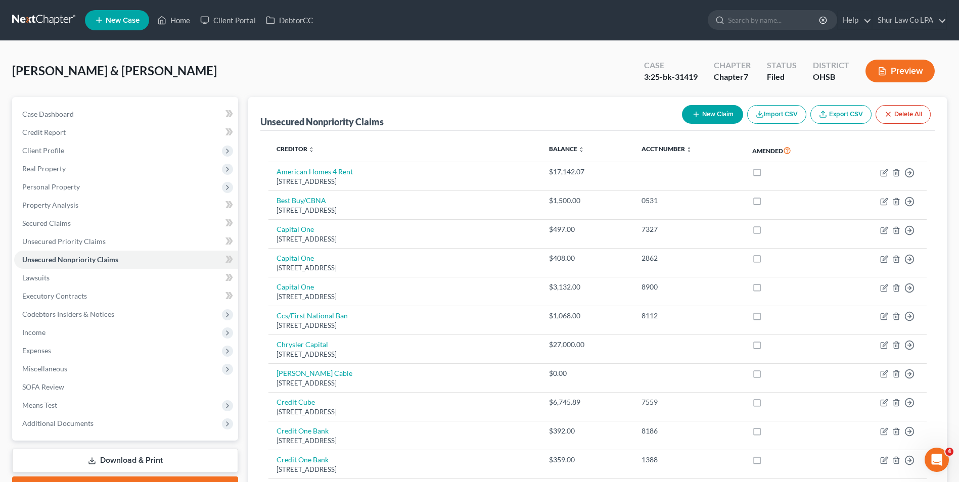
click at [36, 17] on link at bounding box center [44, 20] width 65 height 18
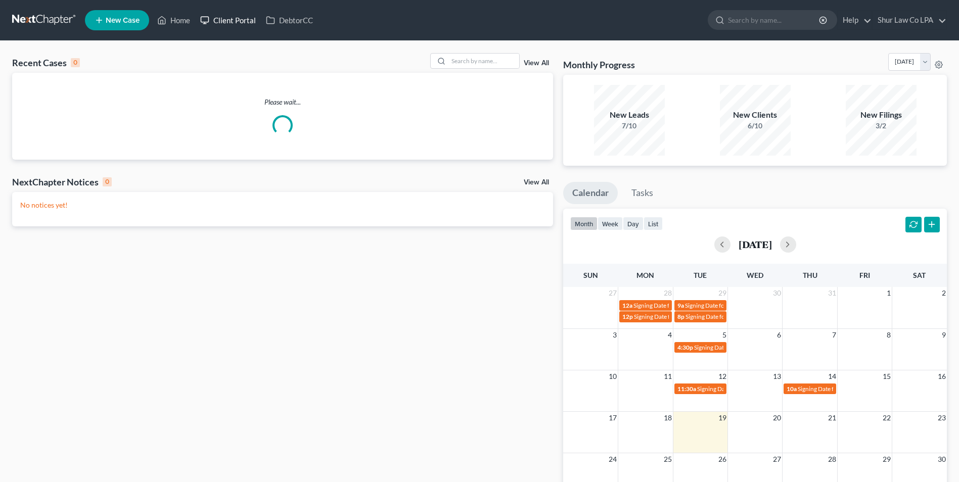
click at [237, 18] on link "Client Portal" at bounding box center [228, 20] width 66 height 18
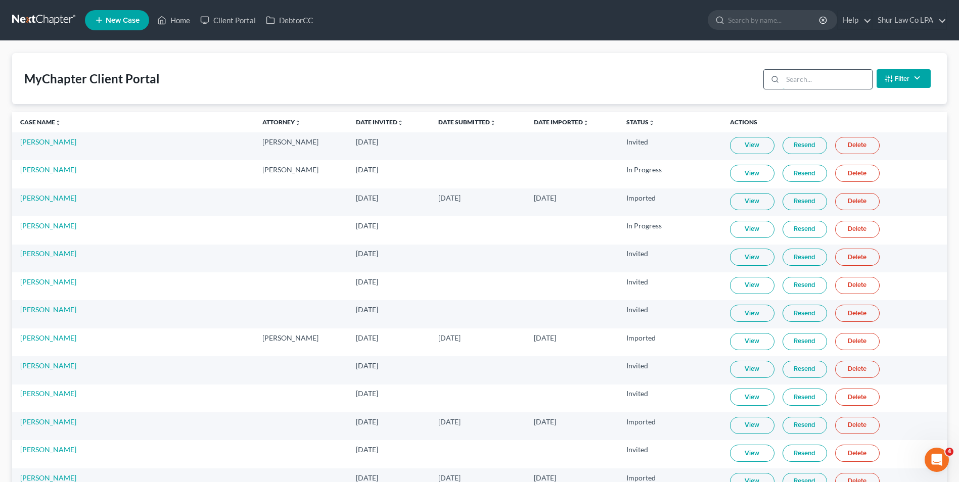
click at [819, 81] on input "search" at bounding box center [826, 79] width 89 height 19
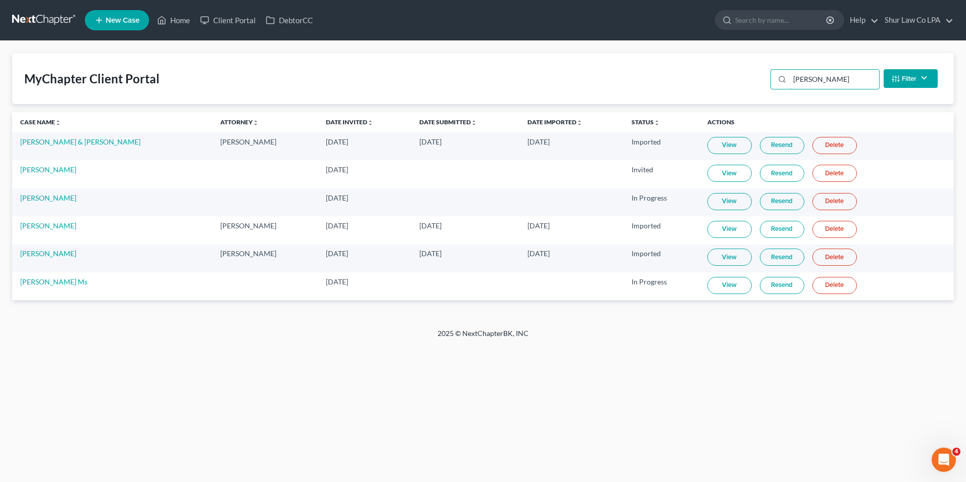
type input "[PERSON_NAME]"
click at [20, 17] on link at bounding box center [44, 20] width 65 height 18
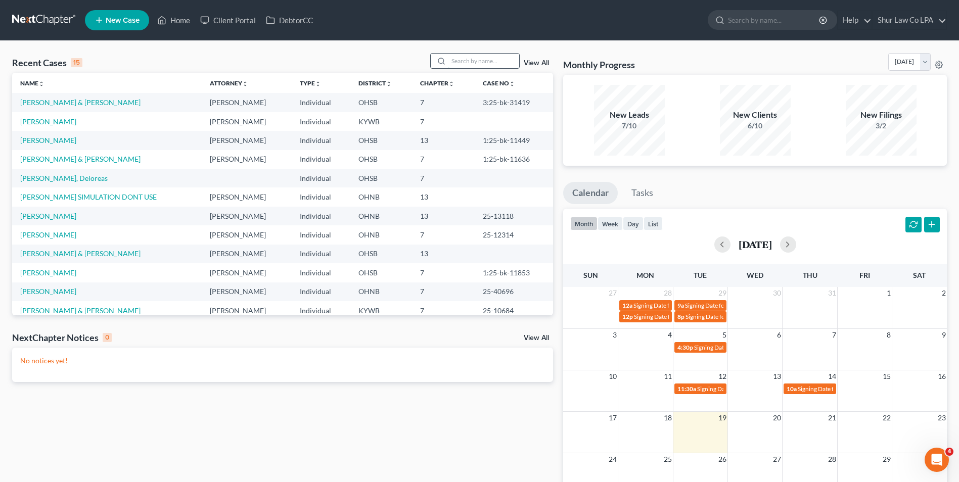
click at [501, 64] on input "search" at bounding box center [483, 61] width 71 height 15
type input "[PERSON_NAME]"
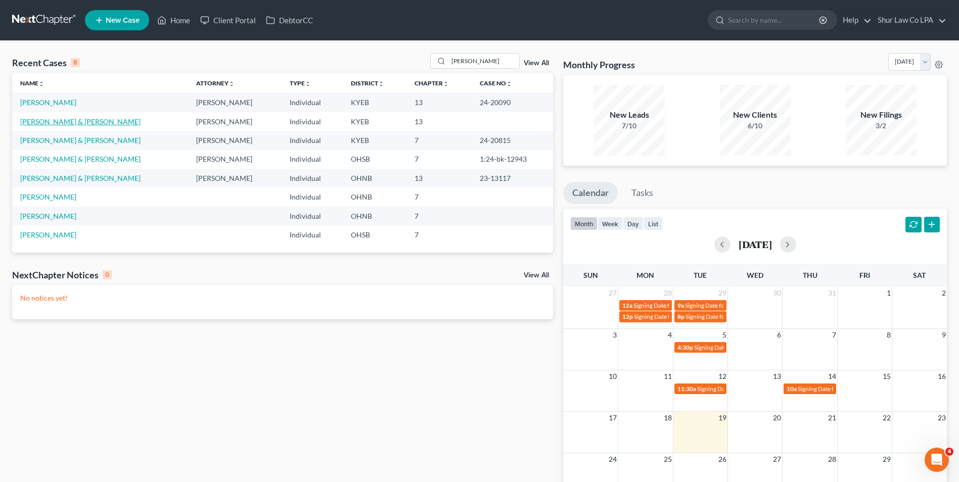
click at [76, 120] on link "Thomas, Clay & Jennifer" at bounding box center [80, 121] width 120 height 9
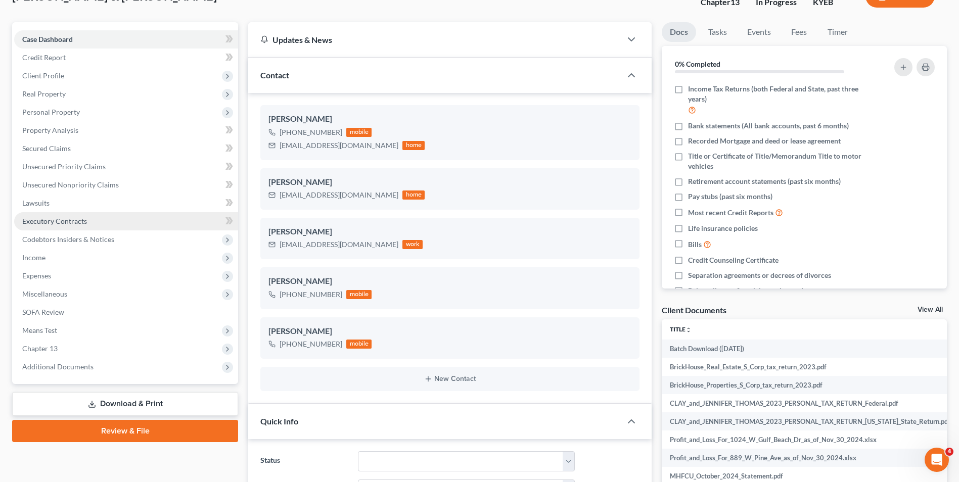
scroll to position [51, 0]
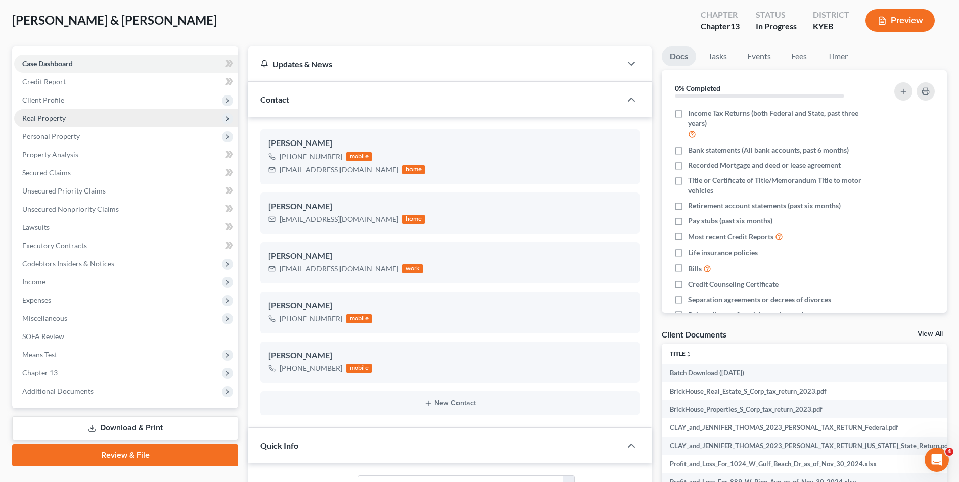
click at [63, 121] on span "Real Property" at bounding box center [43, 118] width 43 height 9
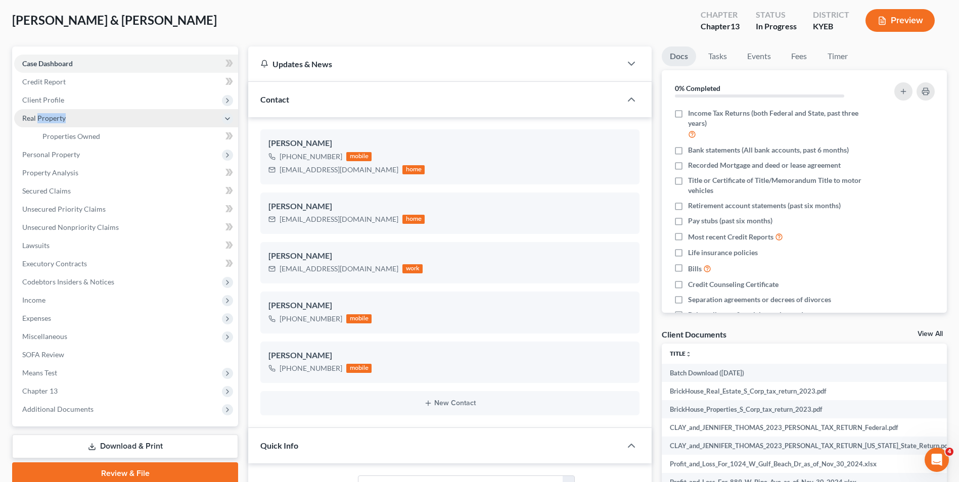
click at [63, 121] on span "Real Property" at bounding box center [43, 118] width 43 height 9
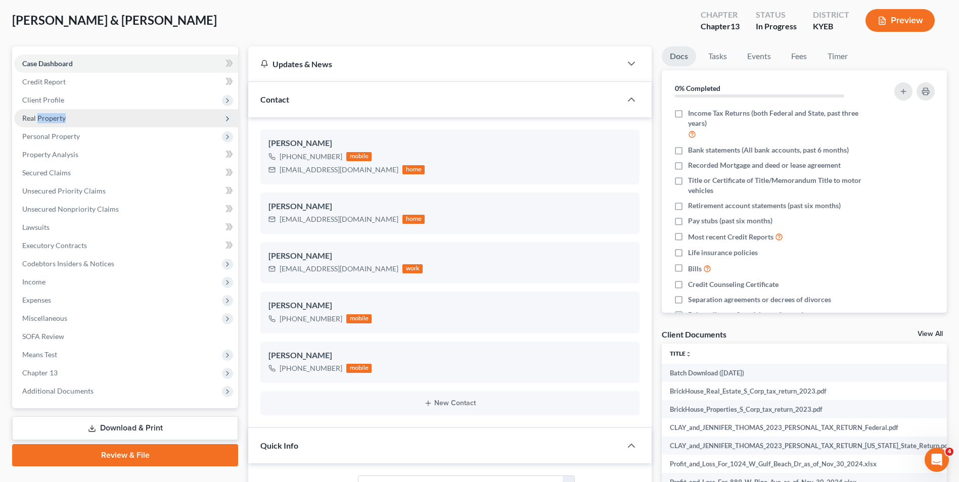
click at [61, 119] on span "Real Property" at bounding box center [43, 118] width 43 height 9
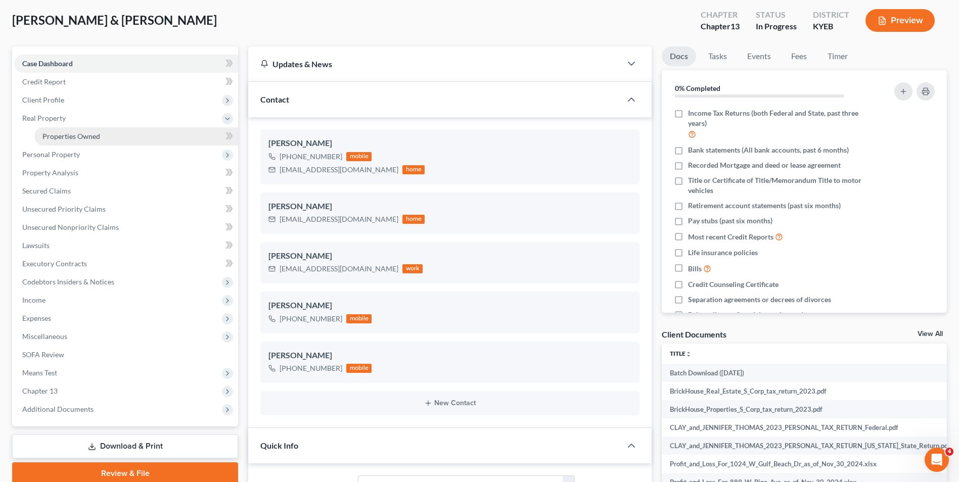
click at [65, 137] on span "Properties Owned" at bounding box center [71, 136] width 58 height 9
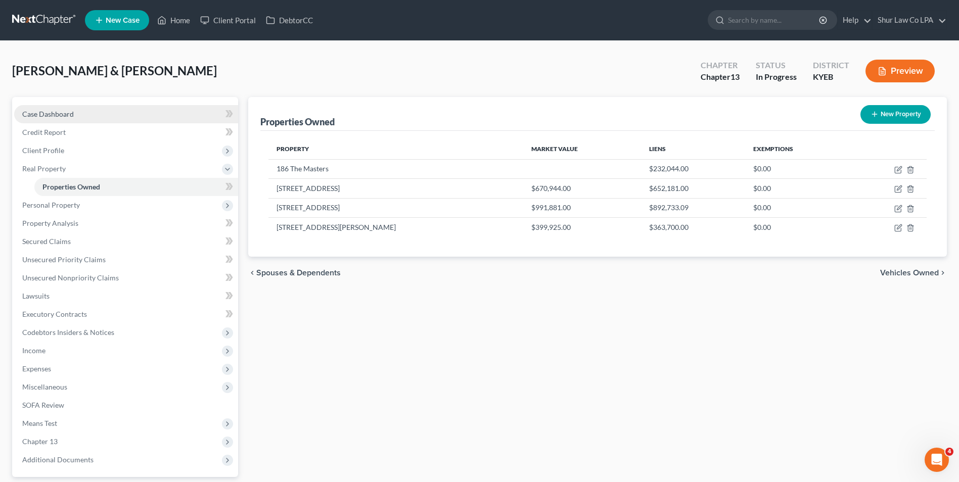
click at [59, 114] on span "Case Dashboard" at bounding box center [48, 114] width 52 height 9
